Goal: Find specific page/section: Find specific page/section

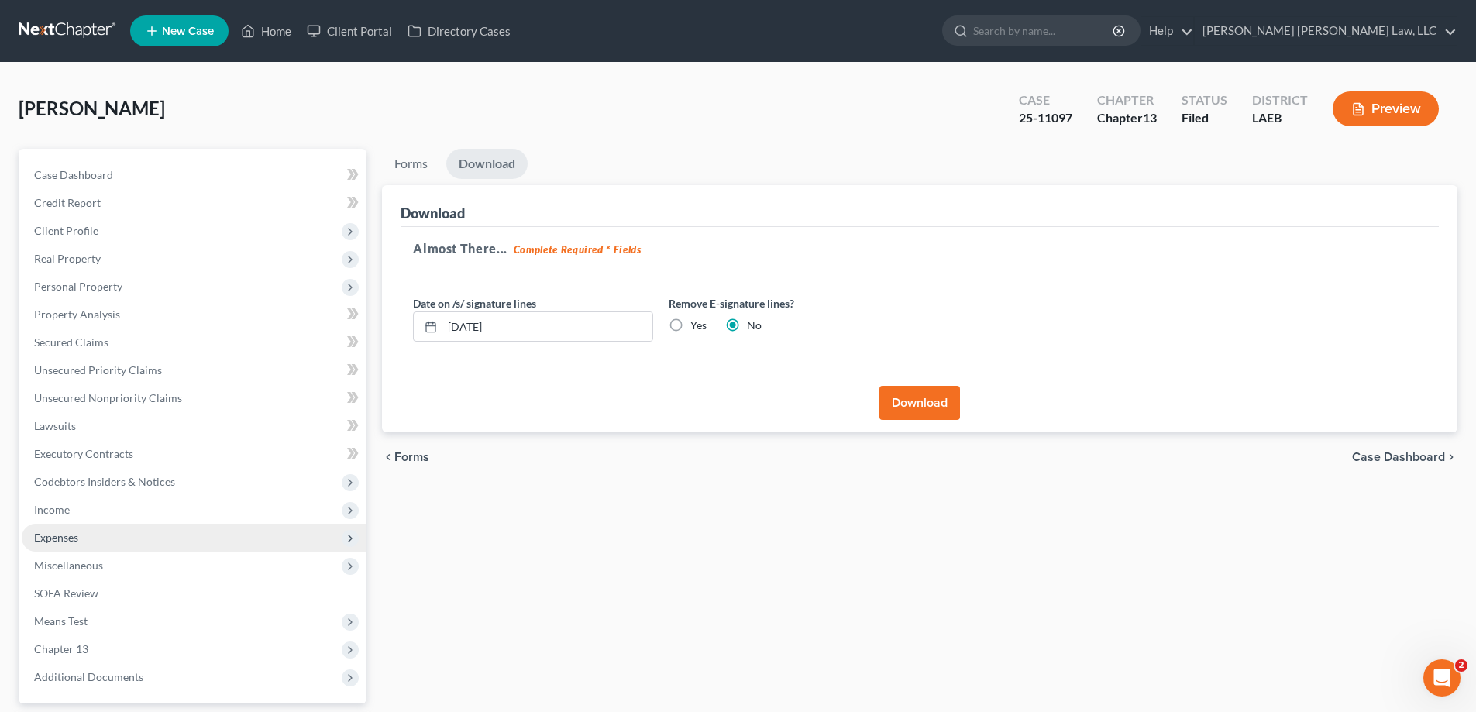
drag, startPoint x: 138, startPoint y: 509, endPoint x: 146, endPoint y: 525, distance: 18.4
click at [138, 509] on span "Income" at bounding box center [194, 510] width 345 height 28
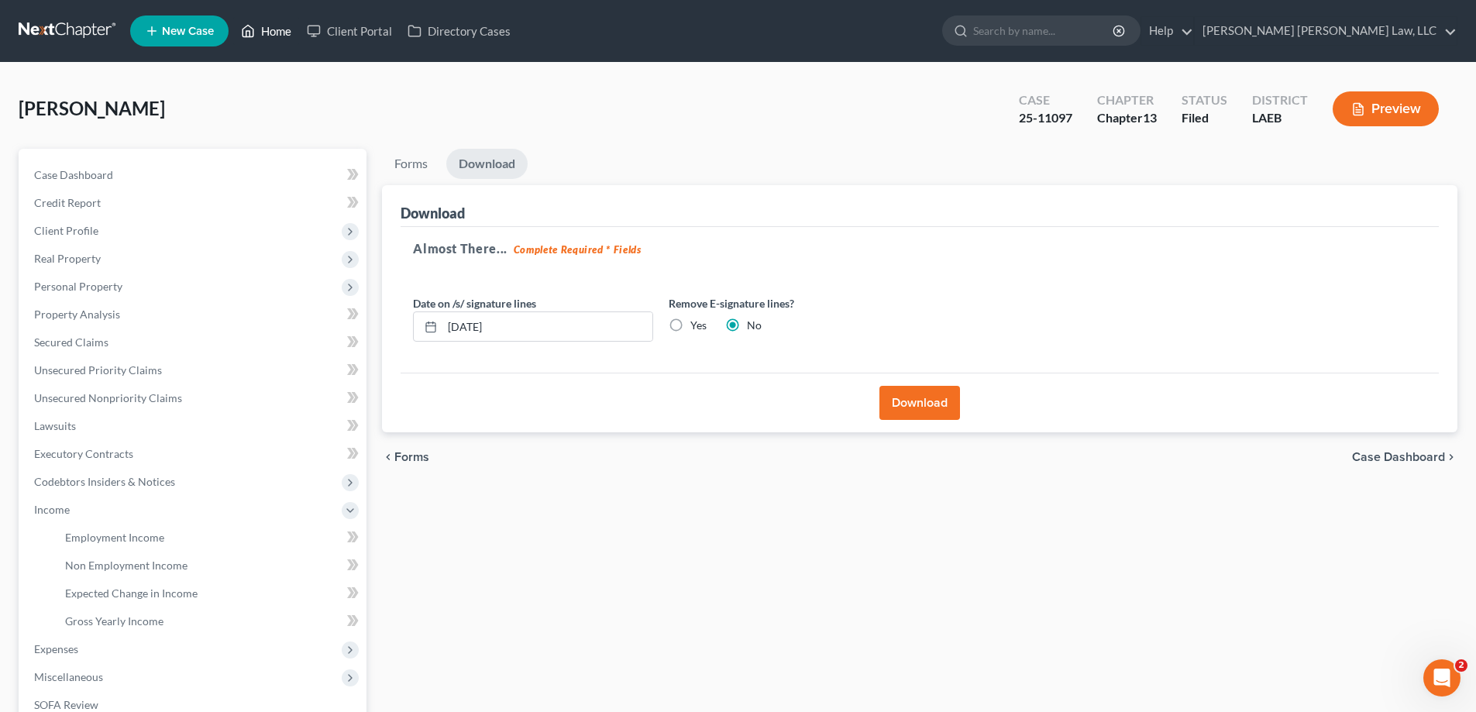
click at [267, 40] on link "Home" at bounding box center [266, 31] width 66 height 28
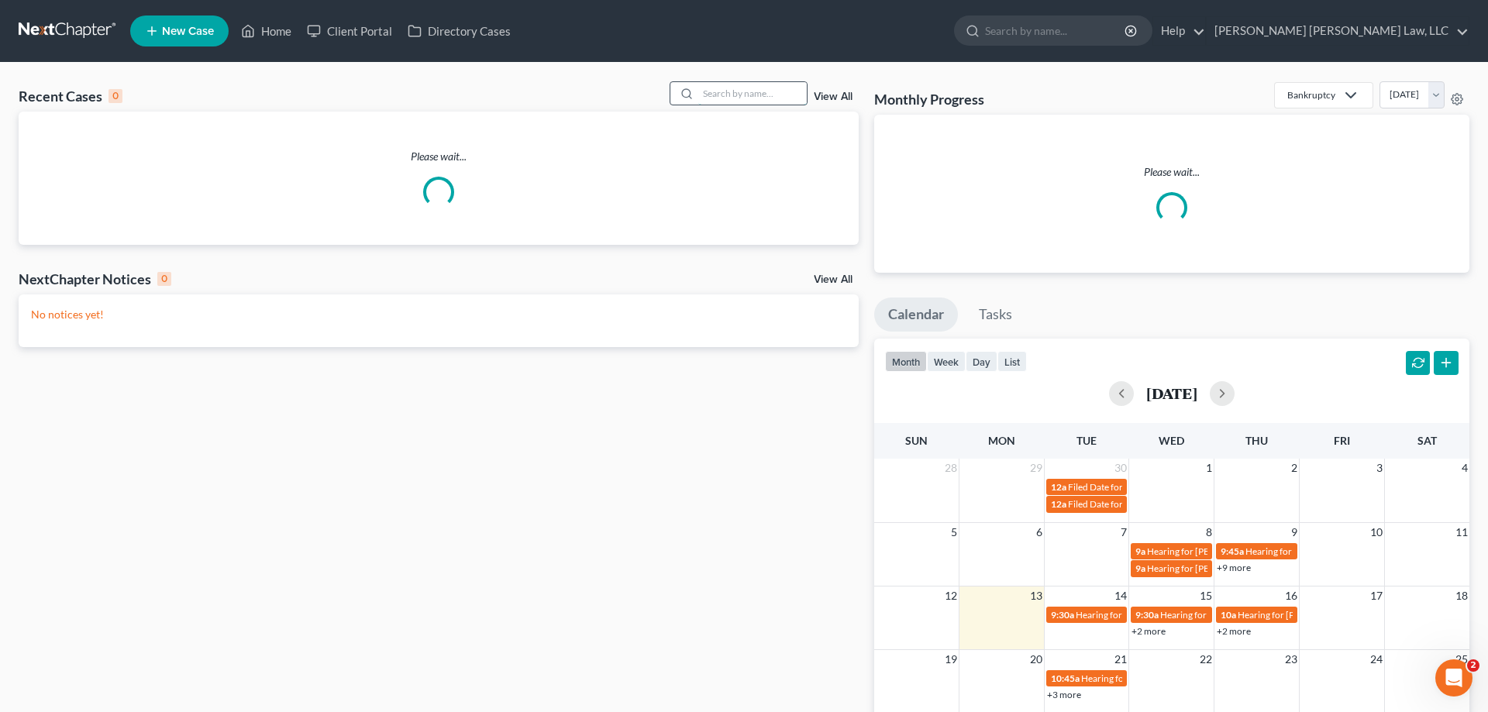
click at [747, 90] on input "search" at bounding box center [752, 93] width 108 height 22
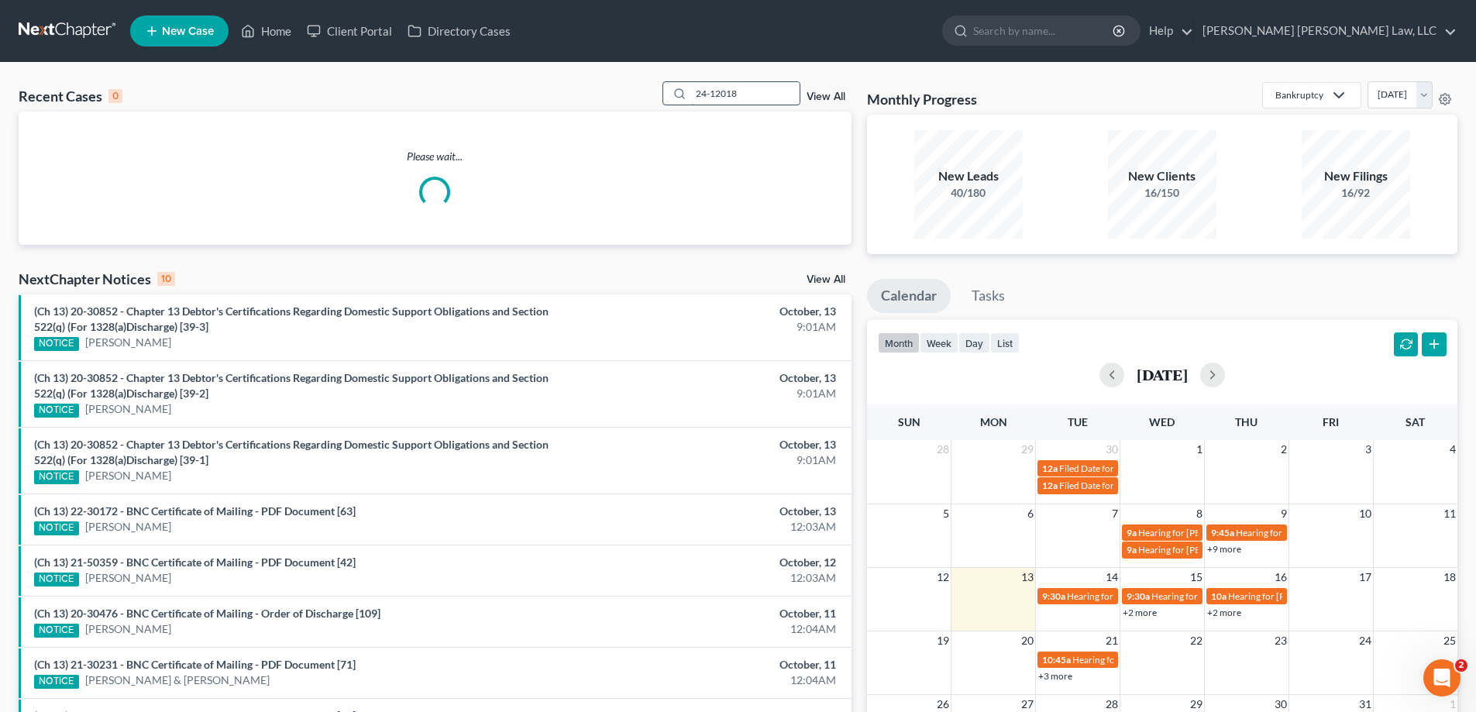
type input "24-12018"
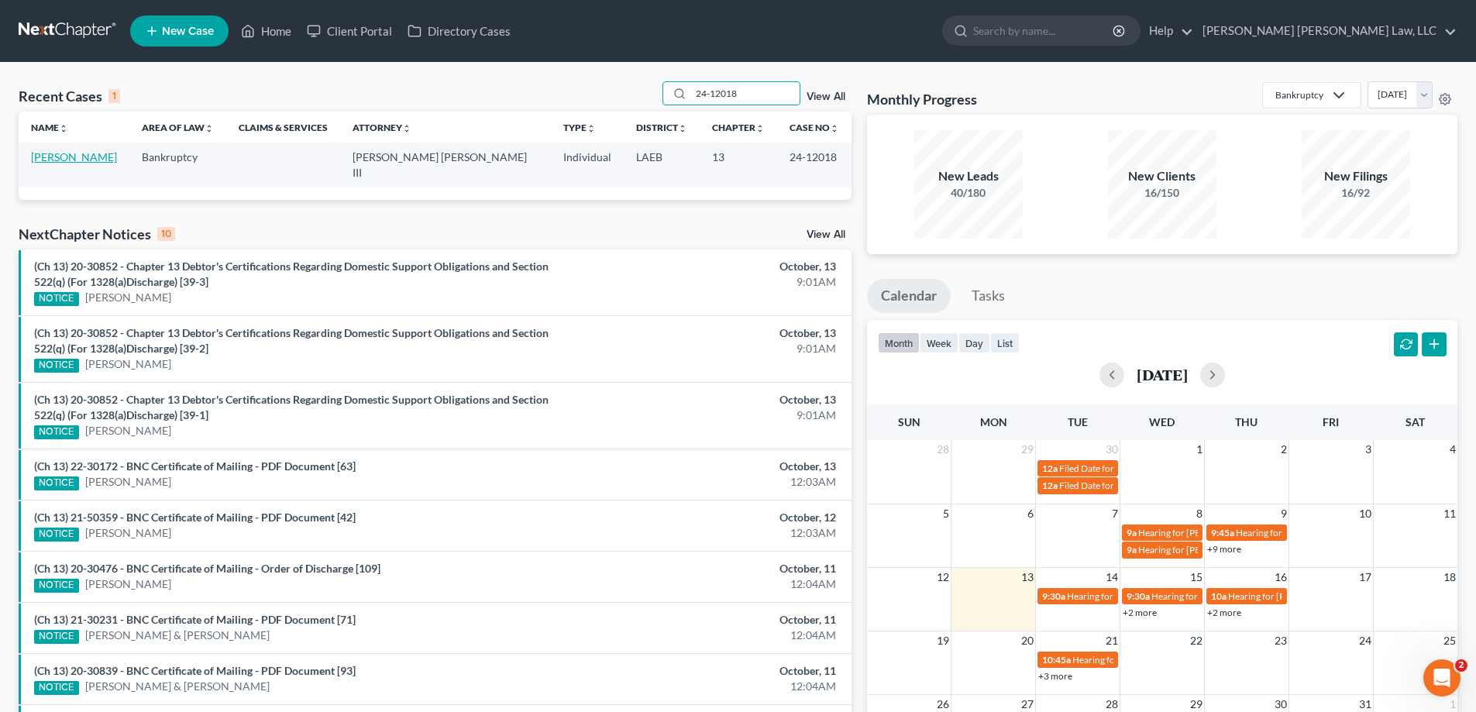
click at [85, 163] on link "[PERSON_NAME]" at bounding box center [74, 156] width 86 height 13
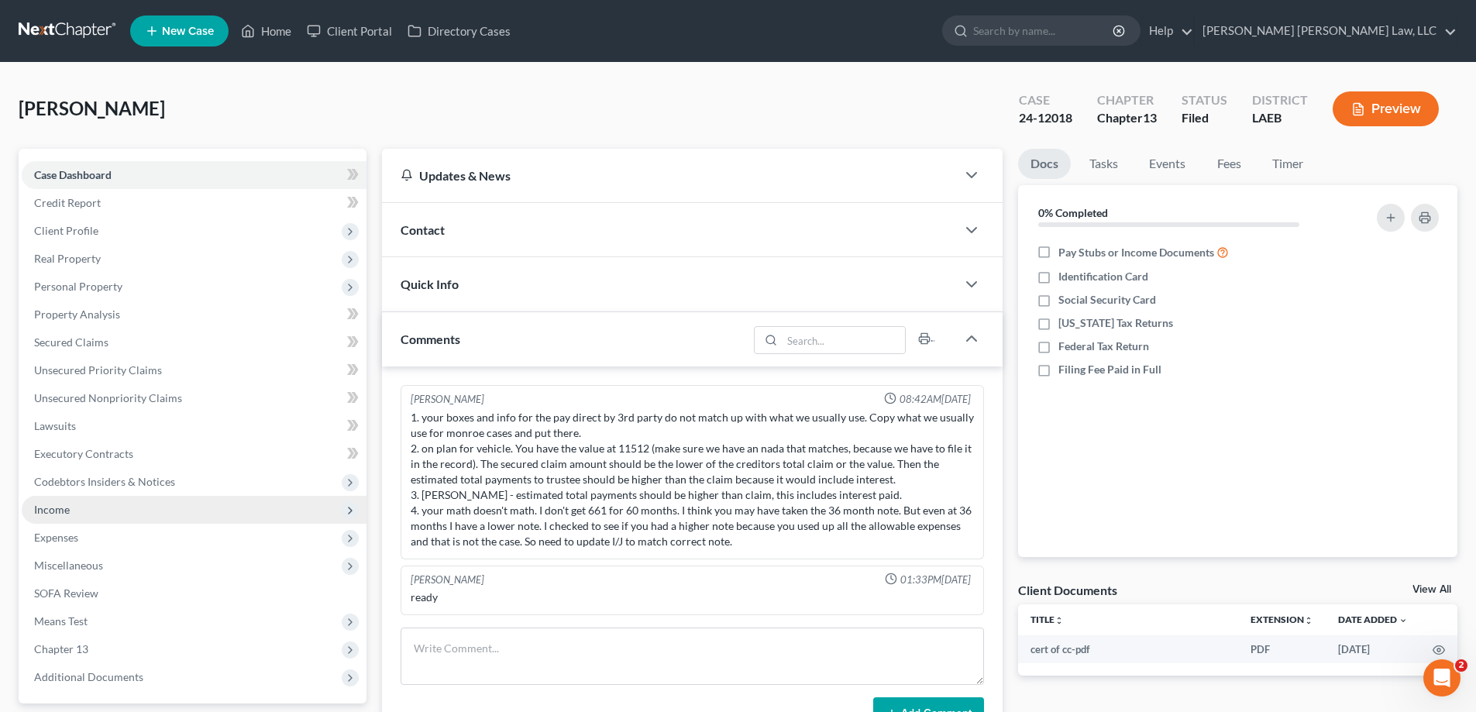
click at [87, 512] on span "Income" at bounding box center [194, 510] width 345 height 28
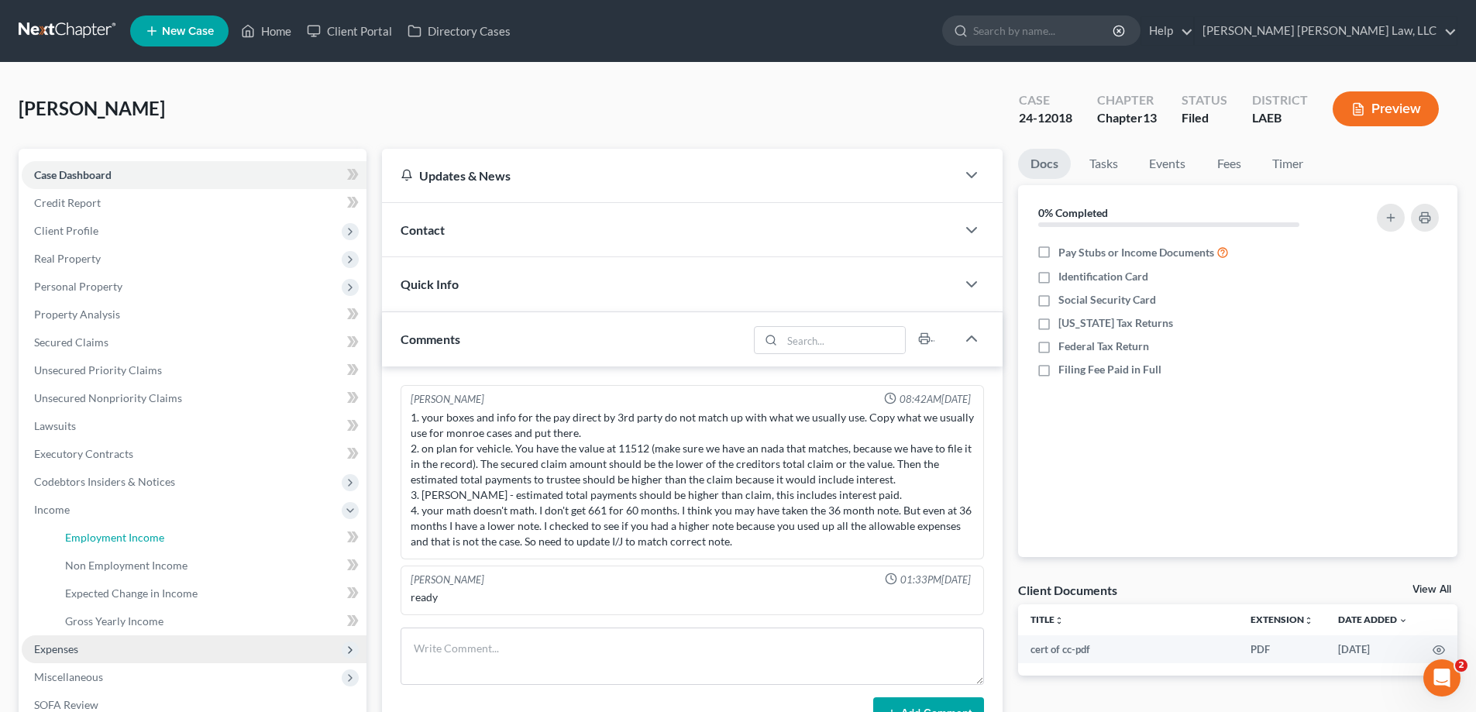
click at [133, 532] on span "Employment Income" at bounding box center [114, 537] width 99 height 13
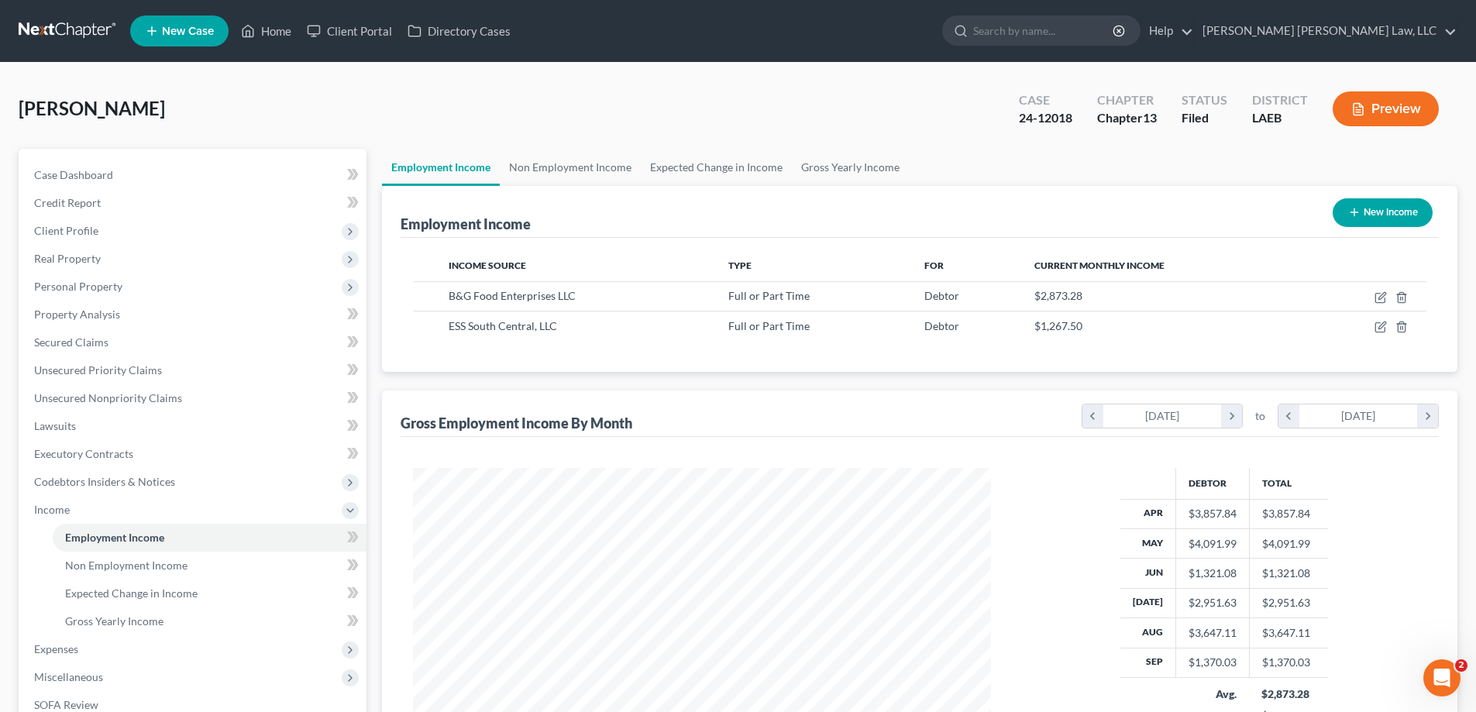
scroll to position [289, 609]
